Goal: Task Accomplishment & Management: Complete application form

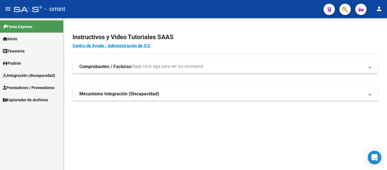
click at [33, 72] on span "Integración (discapacidad)" at bounding box center [29, 75] width 52 height 6
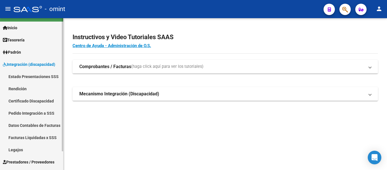
scroll to position [21, 0]
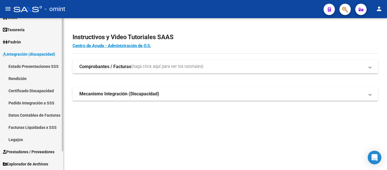
click at [28, 138] on link "Legajos" at bounding box center [31, 139] width 63 height 12
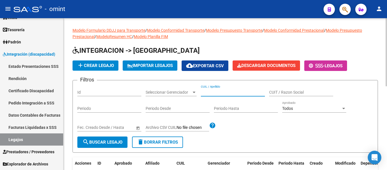
paste input "RODRIGUEZ BLANCO MOISES GABRIE"
type input "RODRIGUEZ BLANCO MOISES GABRIE"
click at [116, 141] on span "search Buscar Legajo" at bounding box center [102, 141] width 40 height 5
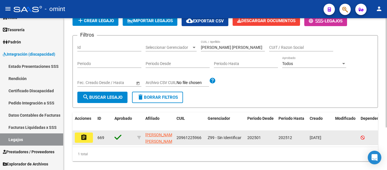
scroll to position [59, 0]
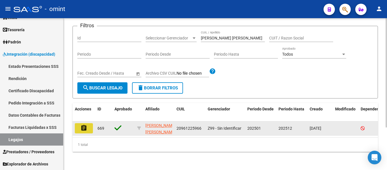
click at [88, 123] on button "assignment" at bounding box center [84, 128] width 18 height 10
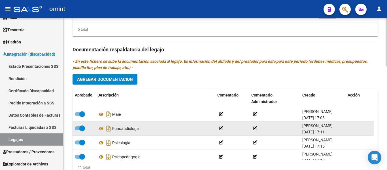
scroll to position [311, 0]
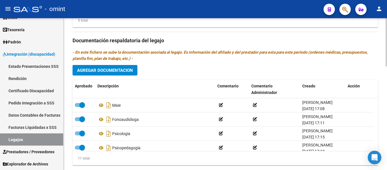
click at [111, 69] on span "Agregar Documentacion" at bounding box center [105, 70] width 56 height 5
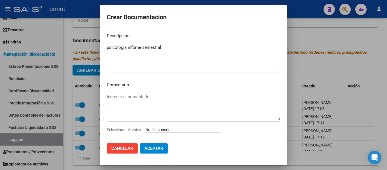
type textarea "psicologia infome semestral"
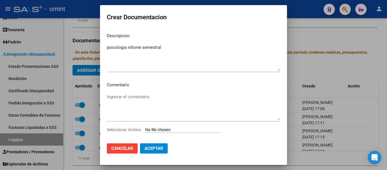
click at [168, 129] on input "Seleccionar Archivo" at bounding box center [182, 129] width 75 height 5
type input "C:\fakepath\informe semestral.pdf"
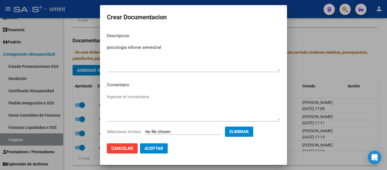
click at [158, 148] on span "Aceptar" at bounding box center [153, 148] width 19 height 5
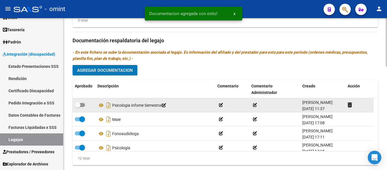
drag, startPoint x: 80, startPoint y: 103, endPoint x: 101, endPoint y: 104, distance: 20.4
click at [80, 104] on span at bounding box center [78, 105] width 6 height 6
click at [78, 107] on input "checkbox" at bounding box center [77, 107] width 0 height 0
checkbox input "true"
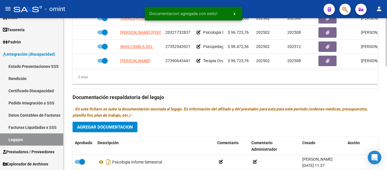
scroll to position [226, 0]
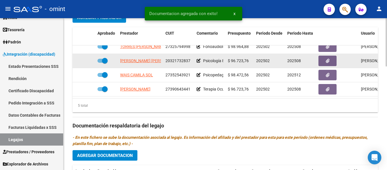
click at [104, 58] on span at bounding box center [105, 61] width 6 height 6
click at [100, 63] on input "checkbox" at bounding box center [100, 63] width 0 height 0
checkbox input "false"
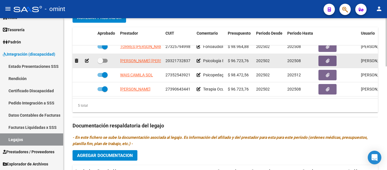
click at [87, 59] on icon at bounding box center [87, 61] width 4 height 4
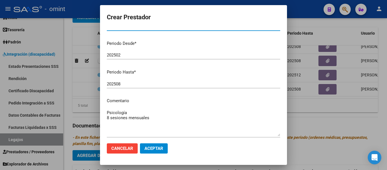
scroll to position [57, 0]
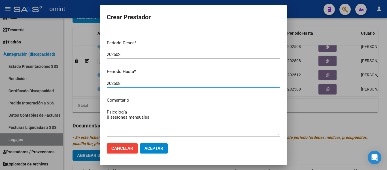
drag, startPoint x: 117, startPoint y: 83, endPoint x: 122, endPoint y: 85, distance: 4.9
click at [122, 85] on input "202508" at bounding box center [193, 83] width 173 height 5
type input "202512"
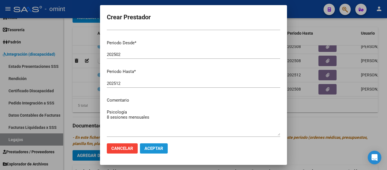
click at [160, 147] on span "Aceptar" at bounding box center [153, 148] width 19 height 5
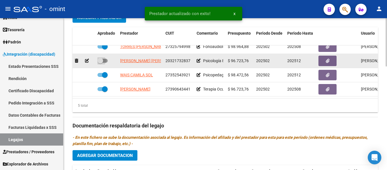
click at [101, 58] on span at bounding box center [100, 61] width 6 height 6
click at [100, 63] on input "checkbox" at bounding box center [100, 63] width 0 height 0
checkbox input "true"
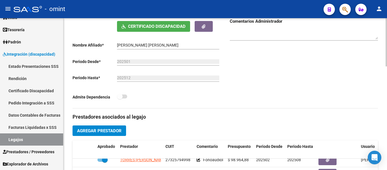
scroll to position [113, 0]
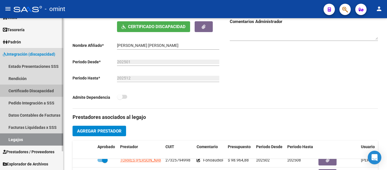
drag, startPoint x: 44, startPoint y: 91, endPoint x: 44, endPoint y: 97, distance: 5.7
click at [44, 91] on link "Certificado Discapacidad" at bounding box center [31, 90] width 63 height 12
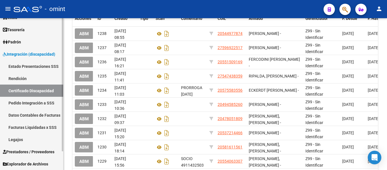
click at [28, 138] on link "Legajos" at bounding box center [31, 139] width 63 height 12
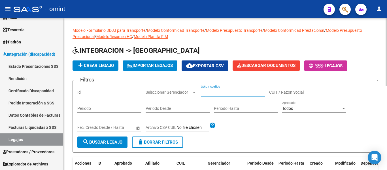
paste input "[PERSON_NAME] [PERSON_NAME]"
type input "[PERSON_NAME] [PERSON_NAME]"
click at [106, 143] on span "search Buscar Legajo" at bounding box center [102, 141] width 40 height 5
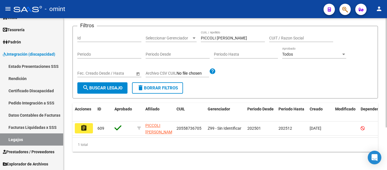
scroll to position [59, 0]
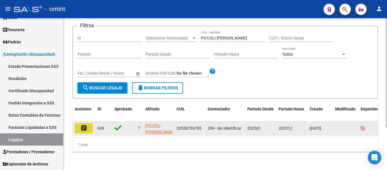
click at [89, 125] on button "assignment" at bounding box center [84, 128] width 18 height 10
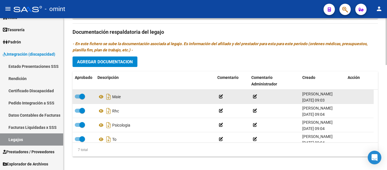
scroll to position [340, 0]
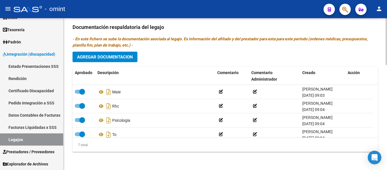
click at [124, 57] on span "Agregar Documentacion" at bounding box center [105, 56] width 56 height 5
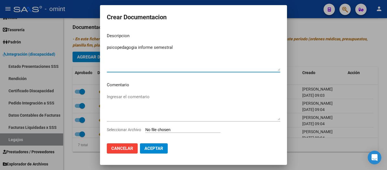
type textarea "psicopedagogia informe semestral"
click at [178, 128] on input "Seleccionar Archivo" at bounding box center [182, 129] width 75 height 5
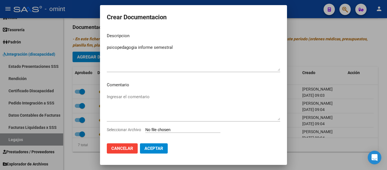
click at [163, 128] on input "Seleccionar Archivo" at bounding box center [182, 129] width 75 height 5
type input "C:\fakepath\1918147802_25081306570_242334.pdf"
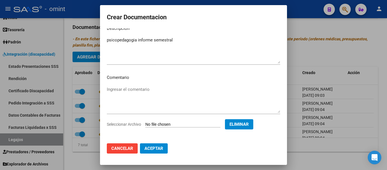
scroll to position [10, 0]
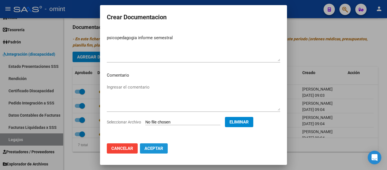
click at [163, 149] on span "Aceptar" at bounding box center [153, 148] width 19 height 5
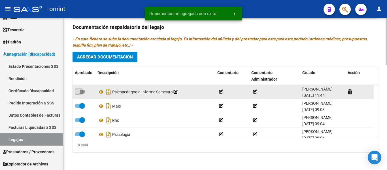
click at [80, 93] on span at bounding box center [78, 92] width 6 height 6
click at [78, 93] on input "checkbox" at bounding box center [77, 93] width 0 height 0
checkbox input "true"
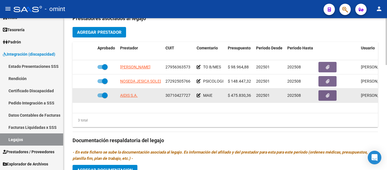
scroll to position [226, 0]
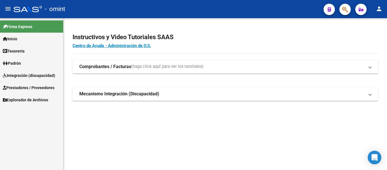
click at [31, 86] on span "Prestadores / Proveedores" at bounding box center [29, 87] width 52 height 6
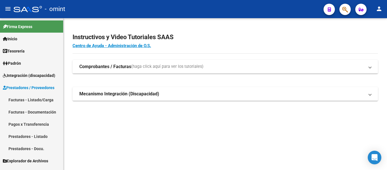
click at [23, 72] on link "Integración (discapacidad)" at bounding box center [31, 75] width 63 height 12
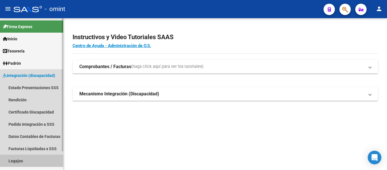
click at [20, 162] on link "Legajos" at bounding box center [31, 160] width 63 height 12
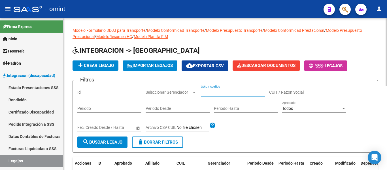
click at [217, 92] on input "CUIL / Apellido" at bounding box center [233, 92] width 64 height 5
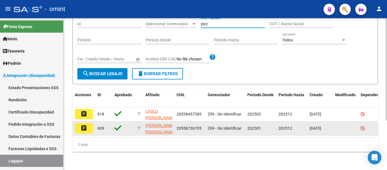
scroll to position [73, 0]
type input "picc"
click at [87, 124] on button "assignment" at bounding box center [84, 128] width 18 height 10
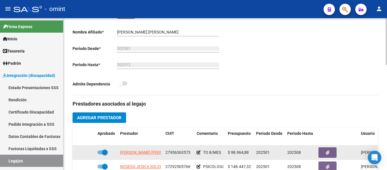
scroll to position [198, 0]
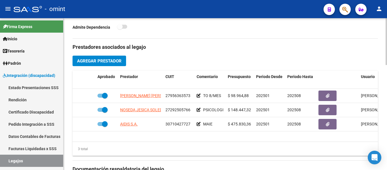
click at [111, 61] on span "Agregar Prestador" at bounding box center [99, 60] width 44 height 5
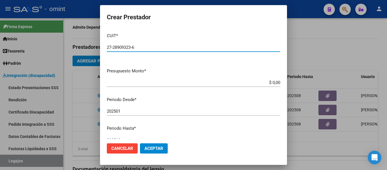
type input "27-28909323-6"
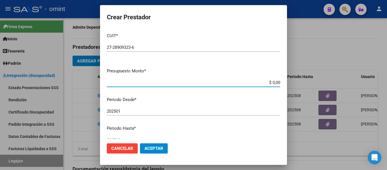
click at [275, 83] on input "$ 0,00" at bounding box center [193, 82] width 173 height 5
type input "$ 98.964,88"
drag, startPoint x: 228, startPoint y: 20, endPoint x: 193, endPoint y: 35, distance: 38.7
click at [193, 35] on form "Crear Prestador CUIT * 27-28909323-6 Ingresar CUIT ARCA Padrón Presupuesto Mont…" at bounding box center [193, 85] width 173 height 146
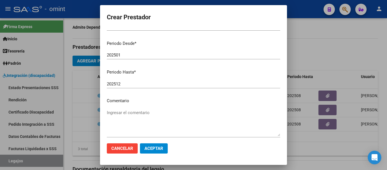
scroll to position [57, 0]
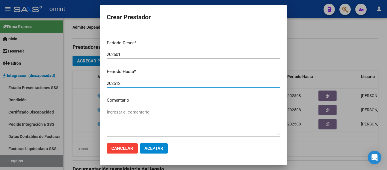
drag, startPoint x: 117, startPoint y: 84, endPoint x: 123, endPoint y: 84, distance: 6.2
click at [123, 84] on input "202512" at bounding box center [193, 83] width 173 height 5
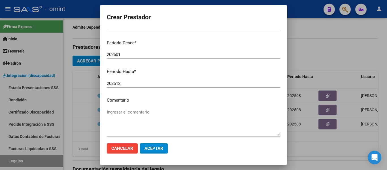
click at [130, 101] on p "Comentario" at bounding box center [193, 100] width 173 height 7
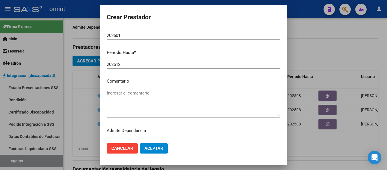
scroll to position [84, 0]
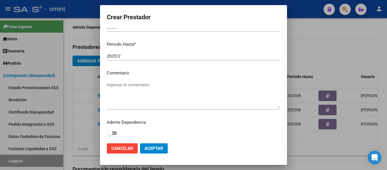
drag, startPoint x: 127, startPoint y: 87, endPoint x: 125, endPoint y: 108, distance: 20.8
click at [126, 90] on textarea "Ingresar el comentario" at bounding box center [193, 95] width 173 height 27
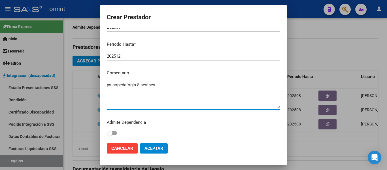
click at [128, 84] on textarea "psicopedafogia 8 sesines" at bounding box center [193, 95] width 173 height 27
click at [123, 93] on textarea "psicopedagogia 8 sesines" at bounding box center [193, 95] width 173 height 27
click at [174, 86] on textarea "psicopedagogia 8 sesines" at bounding box center [193, 95] width 173 height 27
type textarea "psicopedagogia 8 sesines"
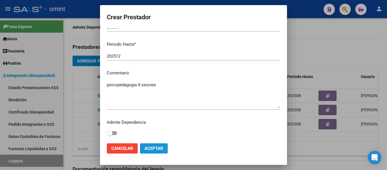
click at [159, 149] on span "Aceptar" at bounding box center [153, 148] width 19 height 5
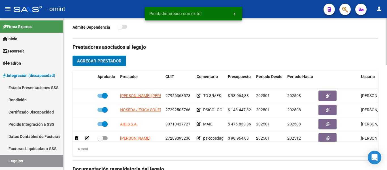
scroll to position [10, 0]
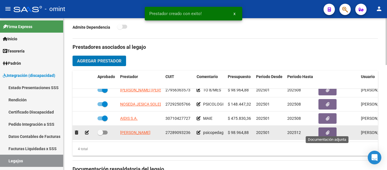
click at [328, 130] on icon "button" at bounding box center [328, 132] width 4 height 4
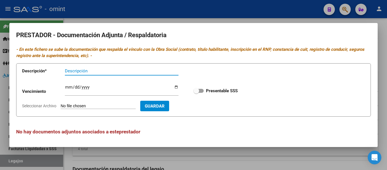
click at [84, 72] on input "Descripción" at bounding box center [122, 70] width 114 height 5
type input "titulo-rnp-cbu-afip"
click at [70, 86] on input "Ingresar vencimiento" at bounding box center [122, 89] width 114 height 9
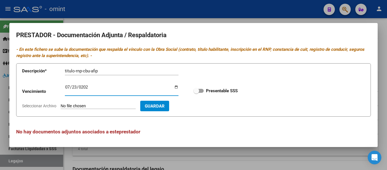
type input "[DATE]"
click at [93, 105] on input "Seleccionar Archivo" at bounding box center [98, 105] width 75 height 5
type input "C:\fakepath\psicope prestador 2.pdf"
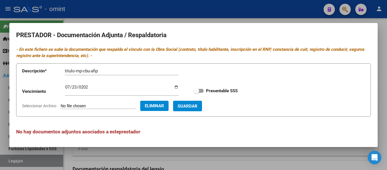
click at [194, 90] on span at bounding box center [196, 91] width 6 height 6
click at [196, 93] on input "Presentable SSS" at bounding box center [196, 93] width 0 height 0
checkbox input "true"
click at [197, 108] on span "Guardar" at bounding box center [188, 105] width 20 height 5
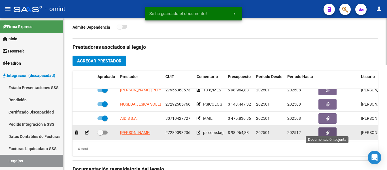
click at [102, 129] on span at bounding box center [100, 132] width 6 height 6
click at [100, 134] on input "checkbox" at bounding box center [100, 134] width 0 height 0
checkbox input "true"
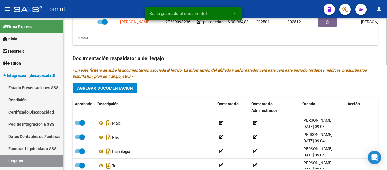
scroll to position [311, 0]
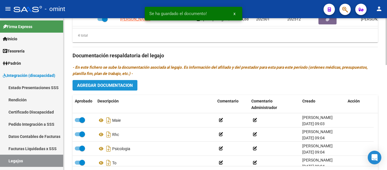
click at [123, 87] on span "Agregar Documentacion" at bounding box center [105, 85] width 56 height 5
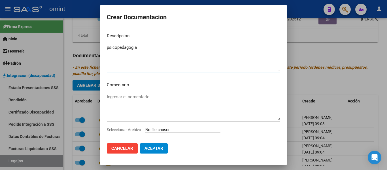
type textarea "psicopedagogia"
click at [166, 128] on input "Seleccionar Archivo" at bounding box center [182, 129] width 75 height 5
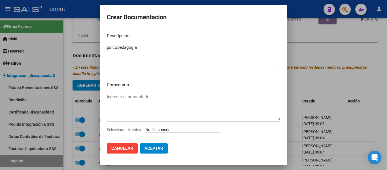
type input "C:\fakepath\psicope prestaacion 1.pdf"
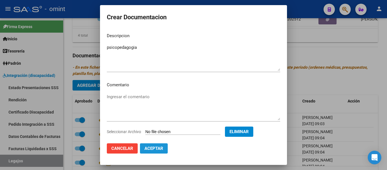
click at [158, 146] on span "Aceptar" at bounding box center [153, 148] width 19 height 5
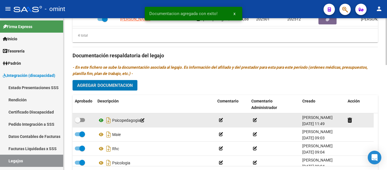
drag, startPoint x: 80, startPoint y: 116, endPoint x: 98, endPoint y: 124, distance: 19.6
click at [82, 117] on datatable-body-cell at bounding box center [83, 120] width 23 height 14
click at [78, 121] on span at bounding box center [78, 120] width 6 height 6
click at [78, 122] on input "checkbox" at bounding box center [77, 122] width 0 height 0
checkbox input "true"
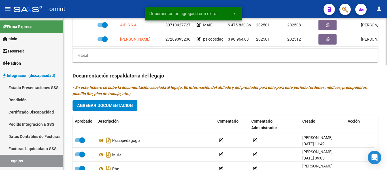
scroll to position [283, 0]
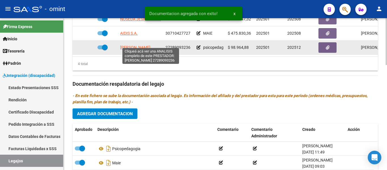
click at [137, 45] on span "[PERSON_NAME]" at bounding box center [135, 47] width 30 height 5
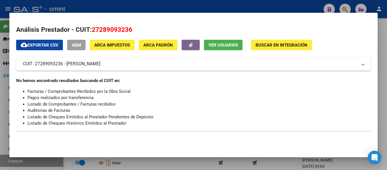
click at [222, 46] on span "Ver Usuarios" at bounding box center [222, 44] width 29 height 5
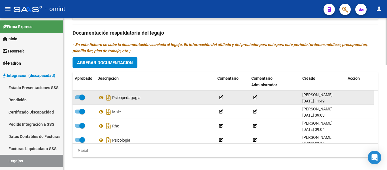
scroll to position [340, 0]
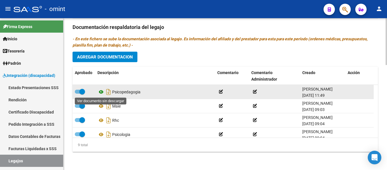
click at [100, 91] on icon at bounding box center [100, 91] width 7 height 7
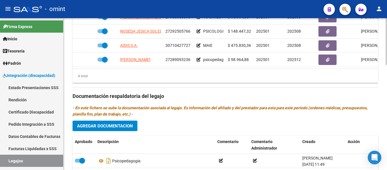
scroll to position [284, 0]
